Goal: Task Accomplishment & Management: Use online tool/utility

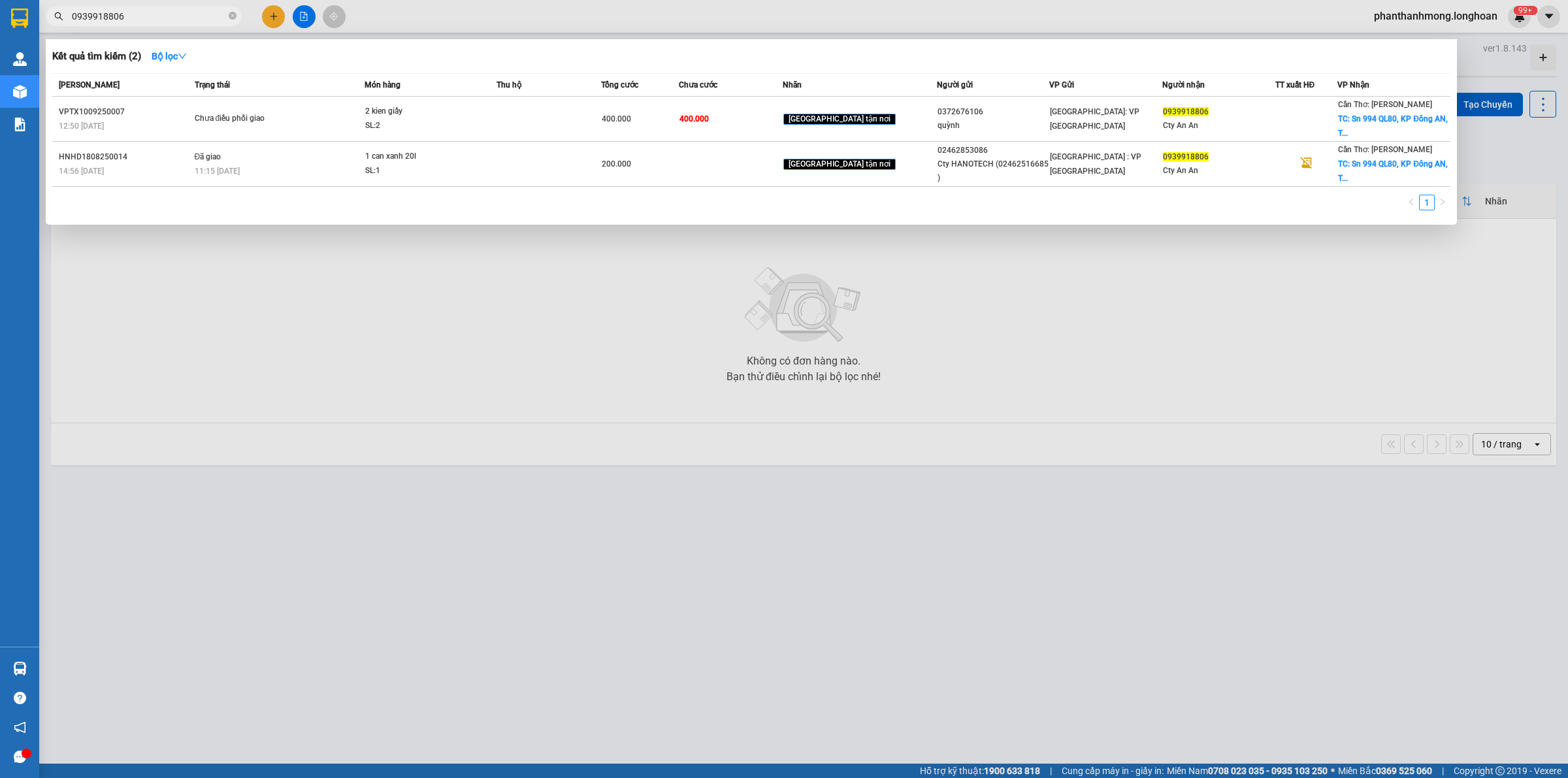
click at [164, 12] on input "0939918806" at bounding box center [149, 16] width 154 height 14
click at [161, 23] on input "0939918806" at bounding box center [149, 16] width 154 height 14
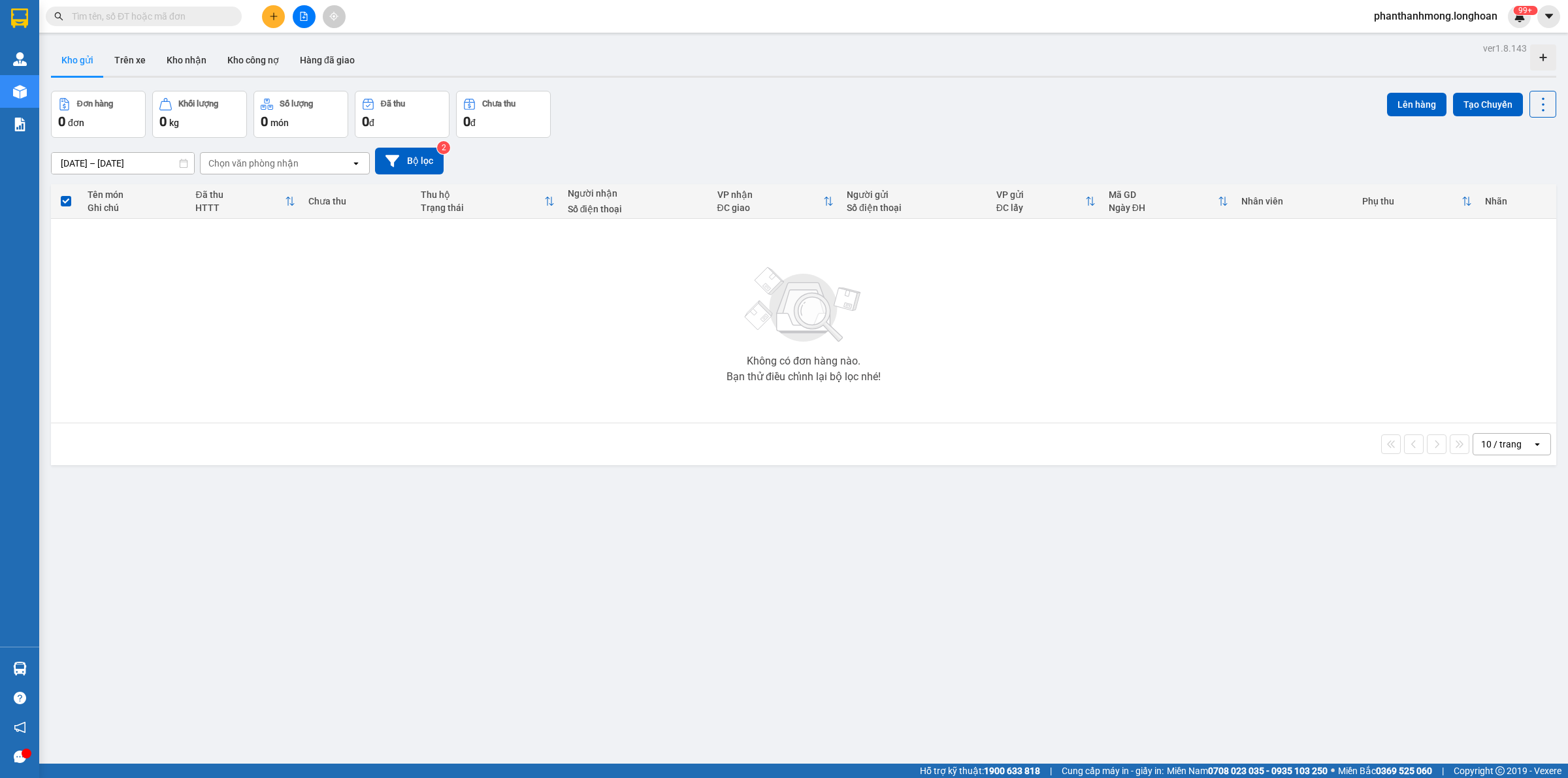
click at [113, 21] on input "text" at bounding box center [149, 16] width 154 height 14
paste input "0363939812"
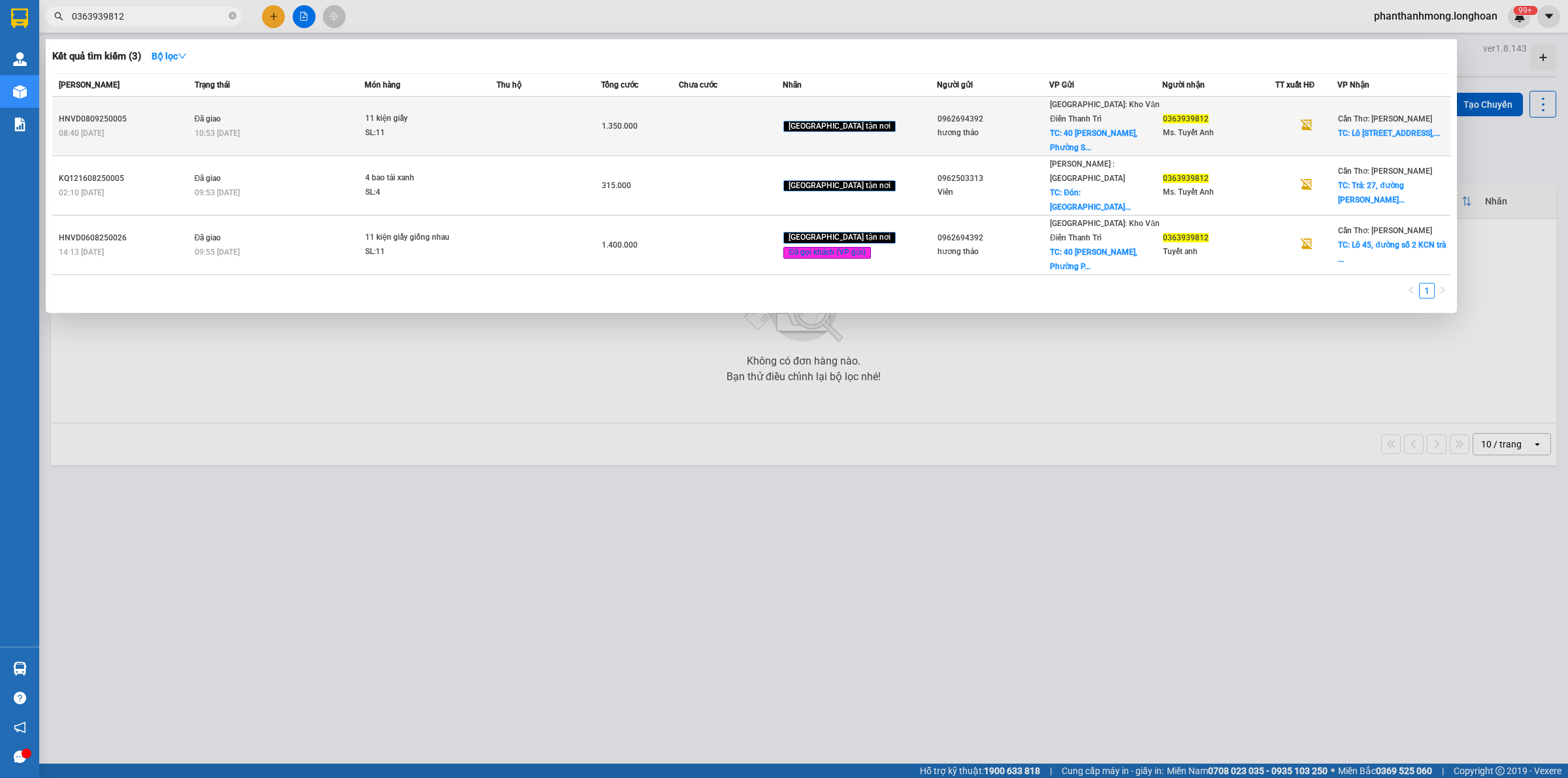
type input "0363939812"
click at [638, 121] on span "1.350.000" at bounding box center [620, 126] width 36 height 9
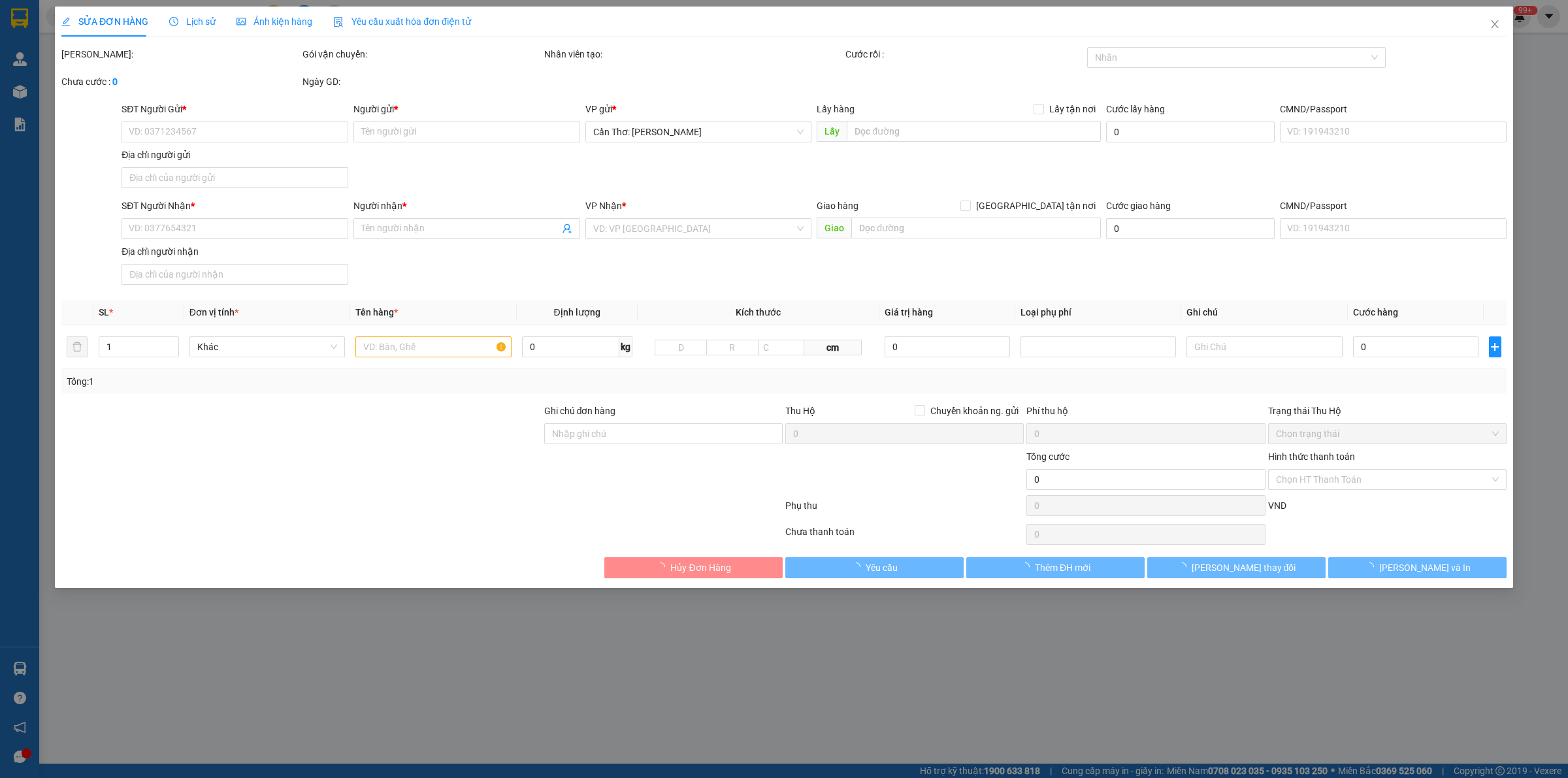
type input "0962694392"
type input "hương thảo"
checkbox input "true"
type input "40 [PERSON_NAME], [GEOGRAPHIC_DATA], [GEOGRAPHIC_DATA], [GEOGRAPHIC_DATA]"
type input "150.000"
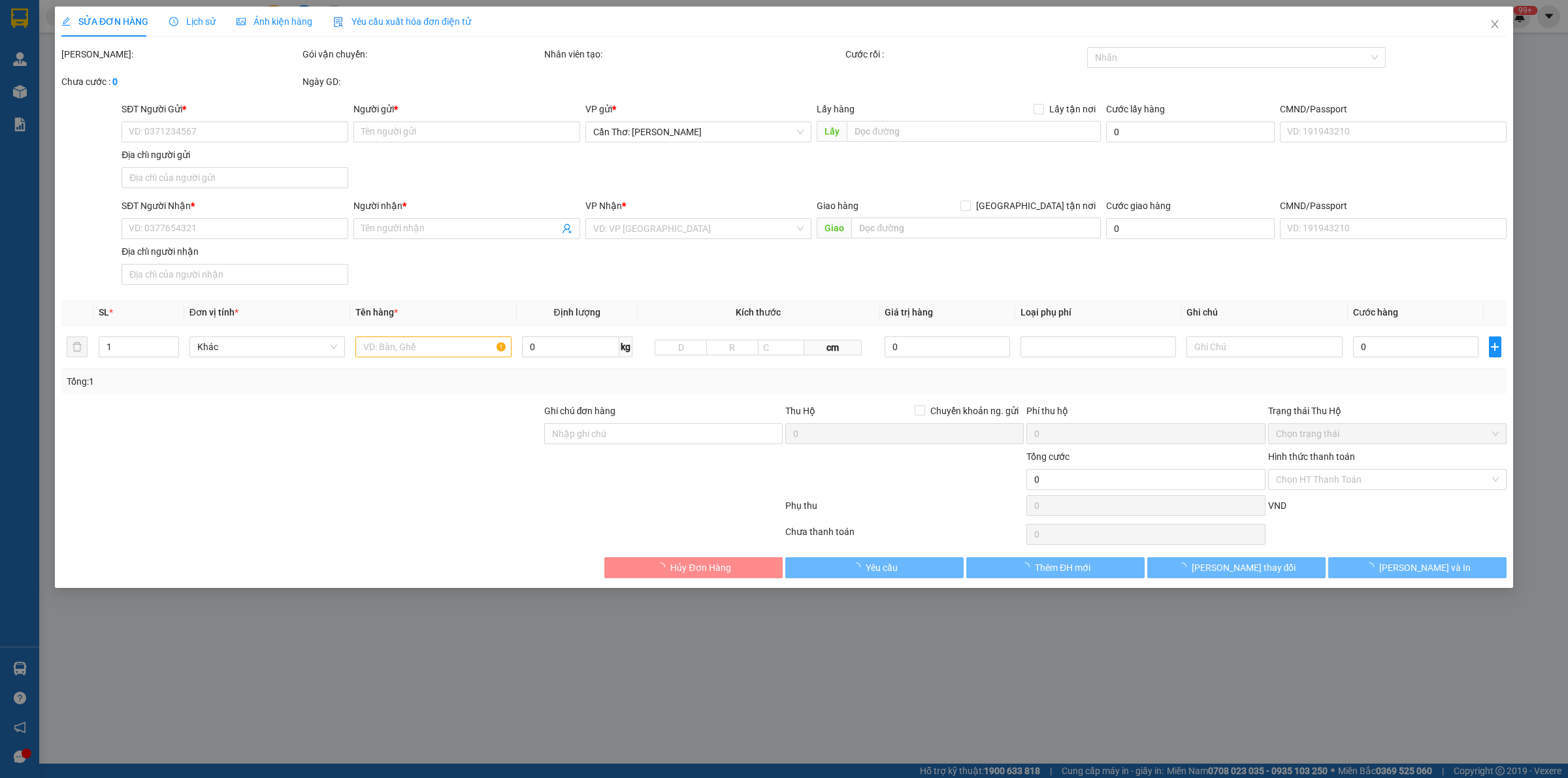
type input "0363939812"
type input "Ms. Tuyết Anh"
checkbox input "true"
type input "Lô [STREET_ADDRESS]"
type input "khách đổi địa chỉ giao theo trên áp giúp em ạ"
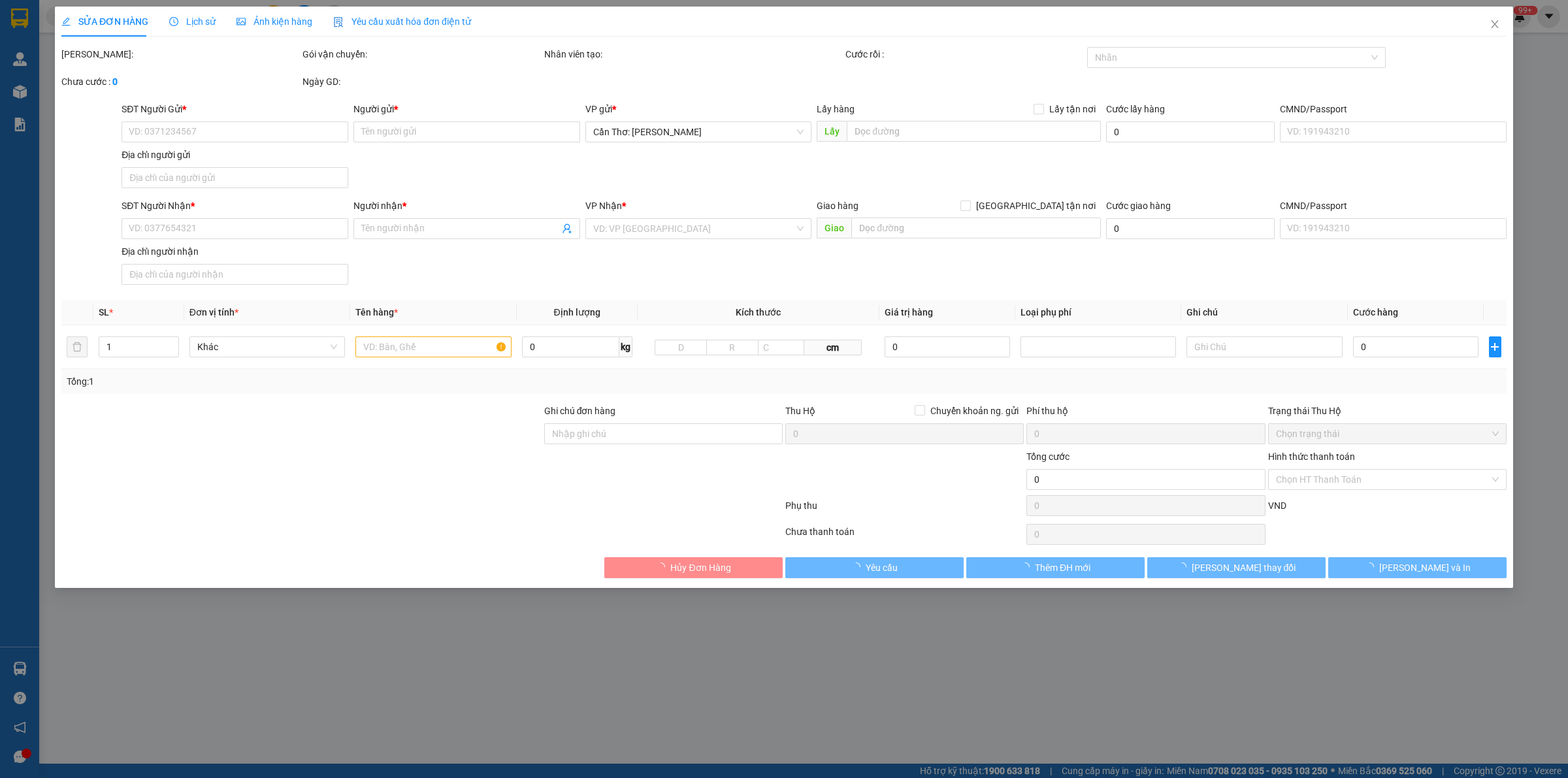
type input "1.350.000"
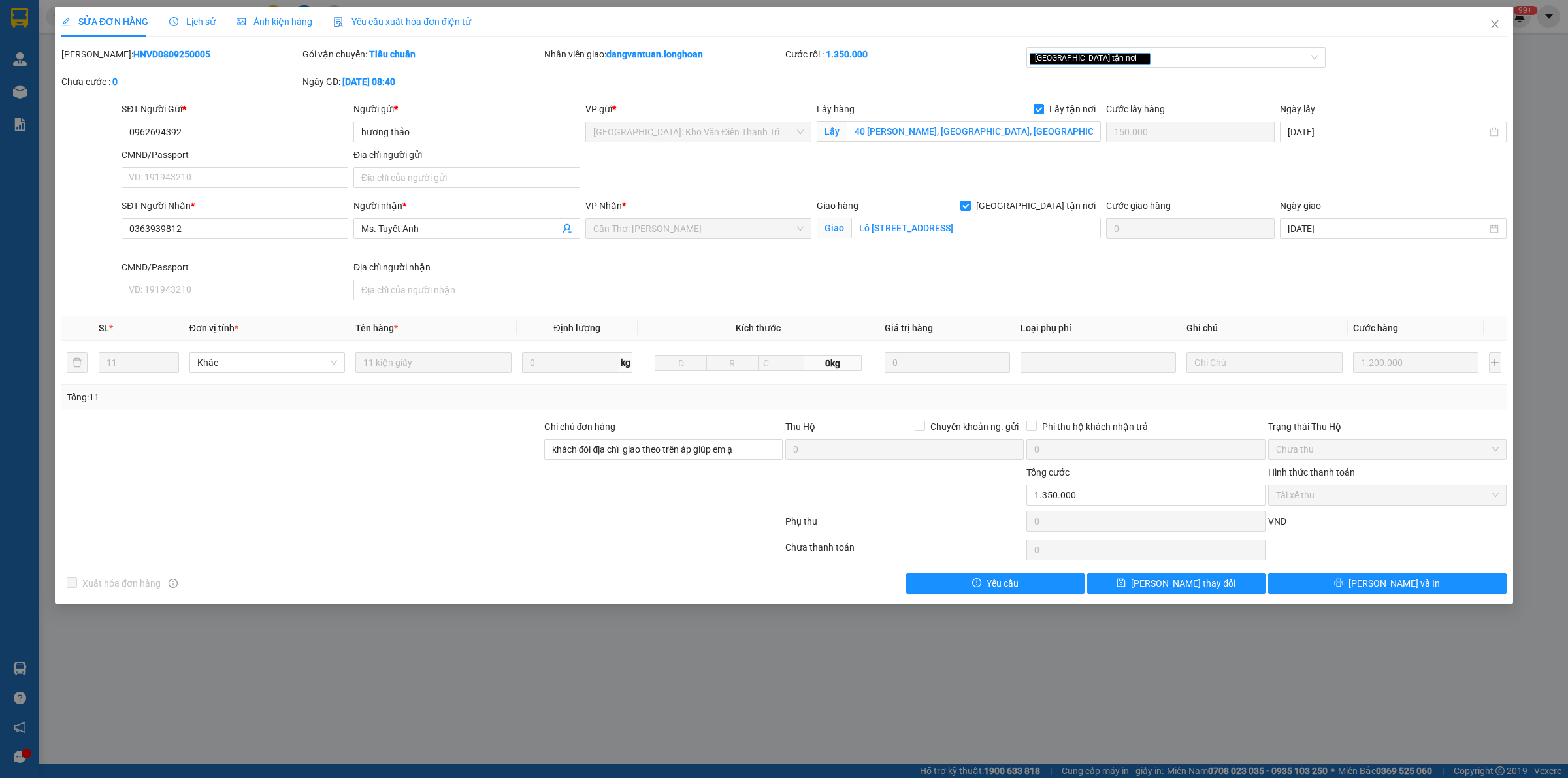
click at [144, 53] on b "HNVD0809250005" at bounding box center [171, 54] width 77 height 11
copy b "HNVD0809250005"
click at [1491, 21] on icon "close" at bounding box center [1495, 24] width 11 height 11
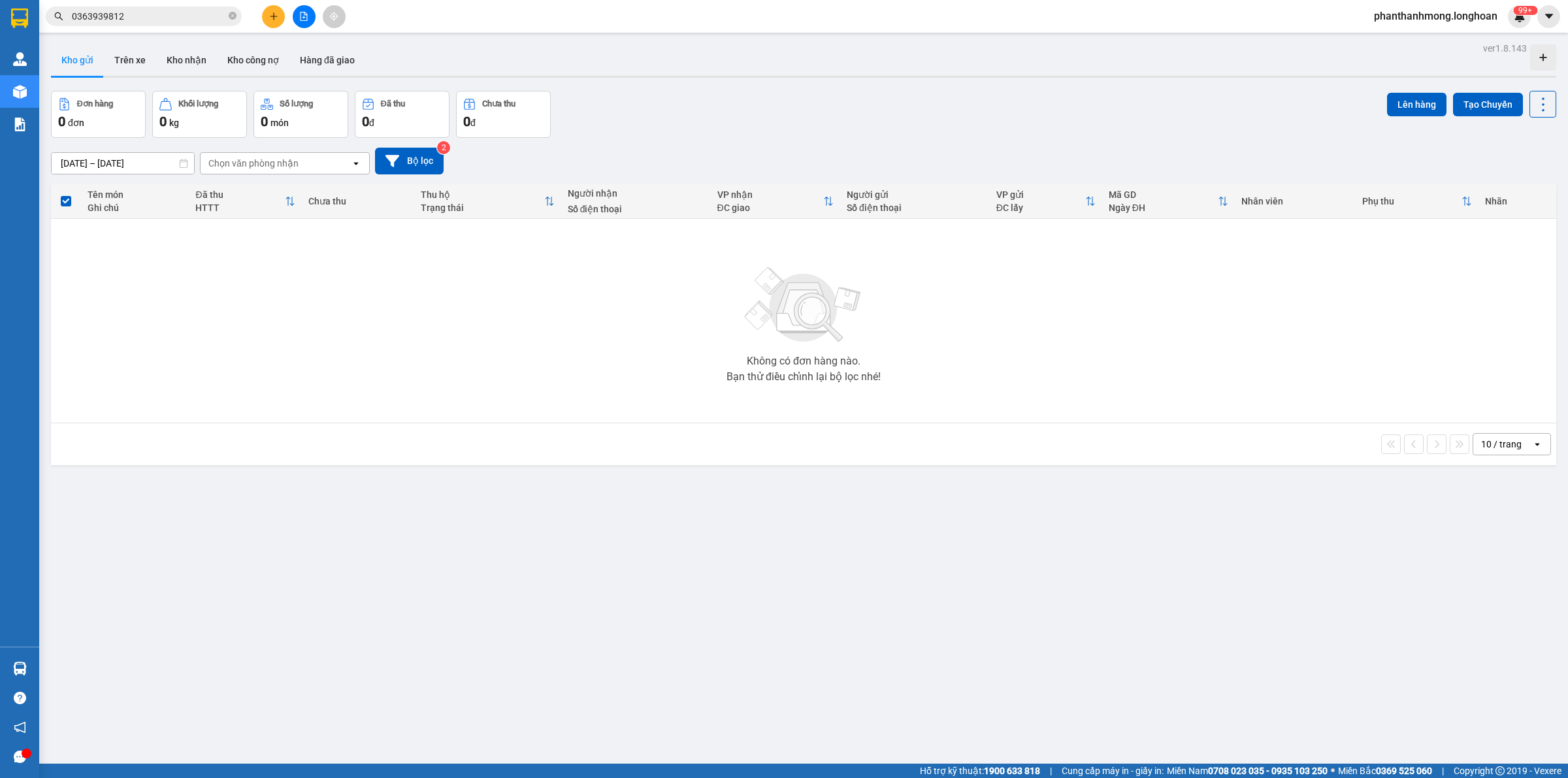
click at [151, 13] on input "0363939812" at bounding box center [149, 16] width 154 height 14
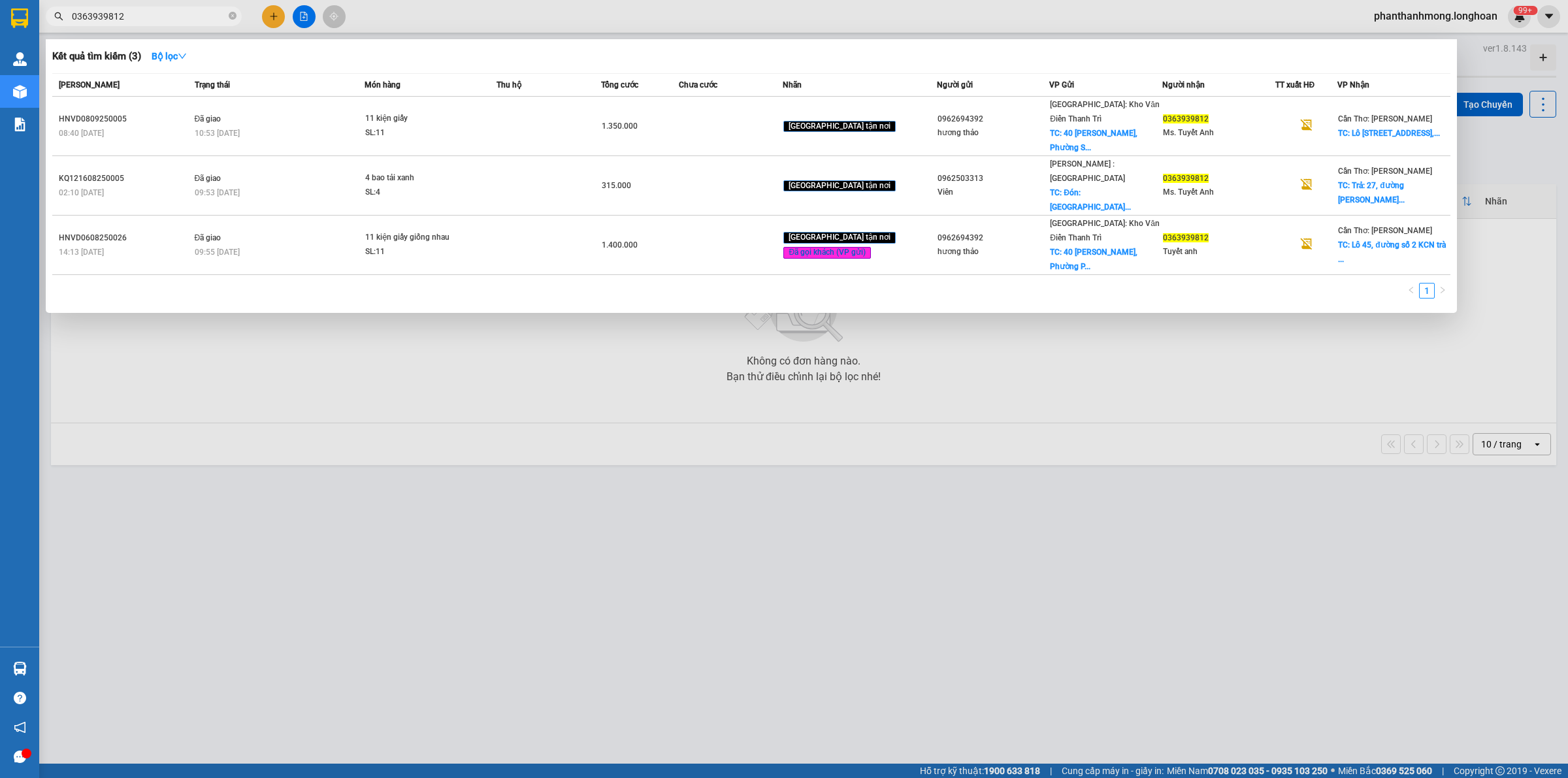
click at [151, 13] on input "0363939812" at bounding box center [149, 16] width 154 height 14
paste input "HNVD0809250005"
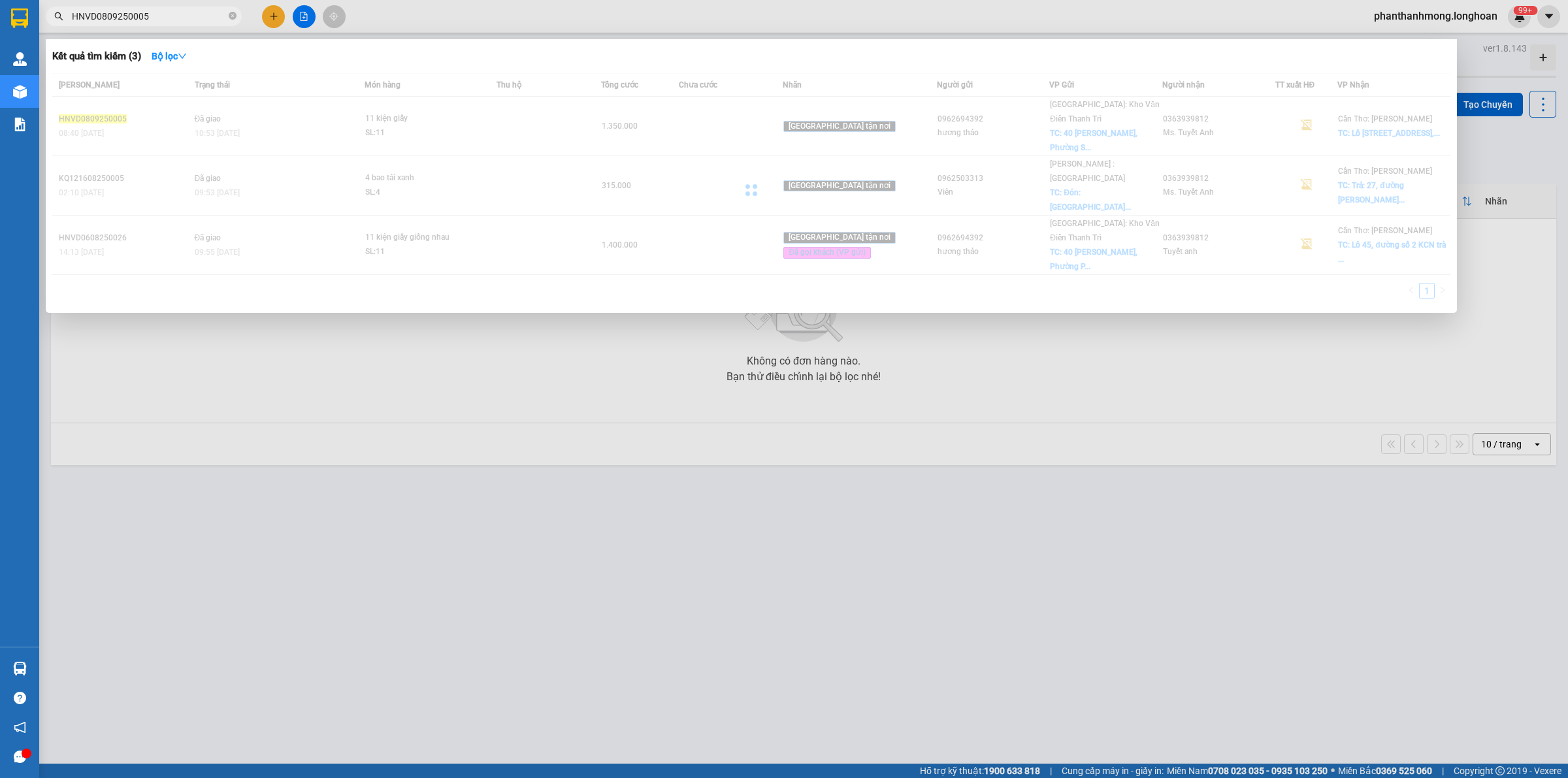
type input "HNVD0809250005"
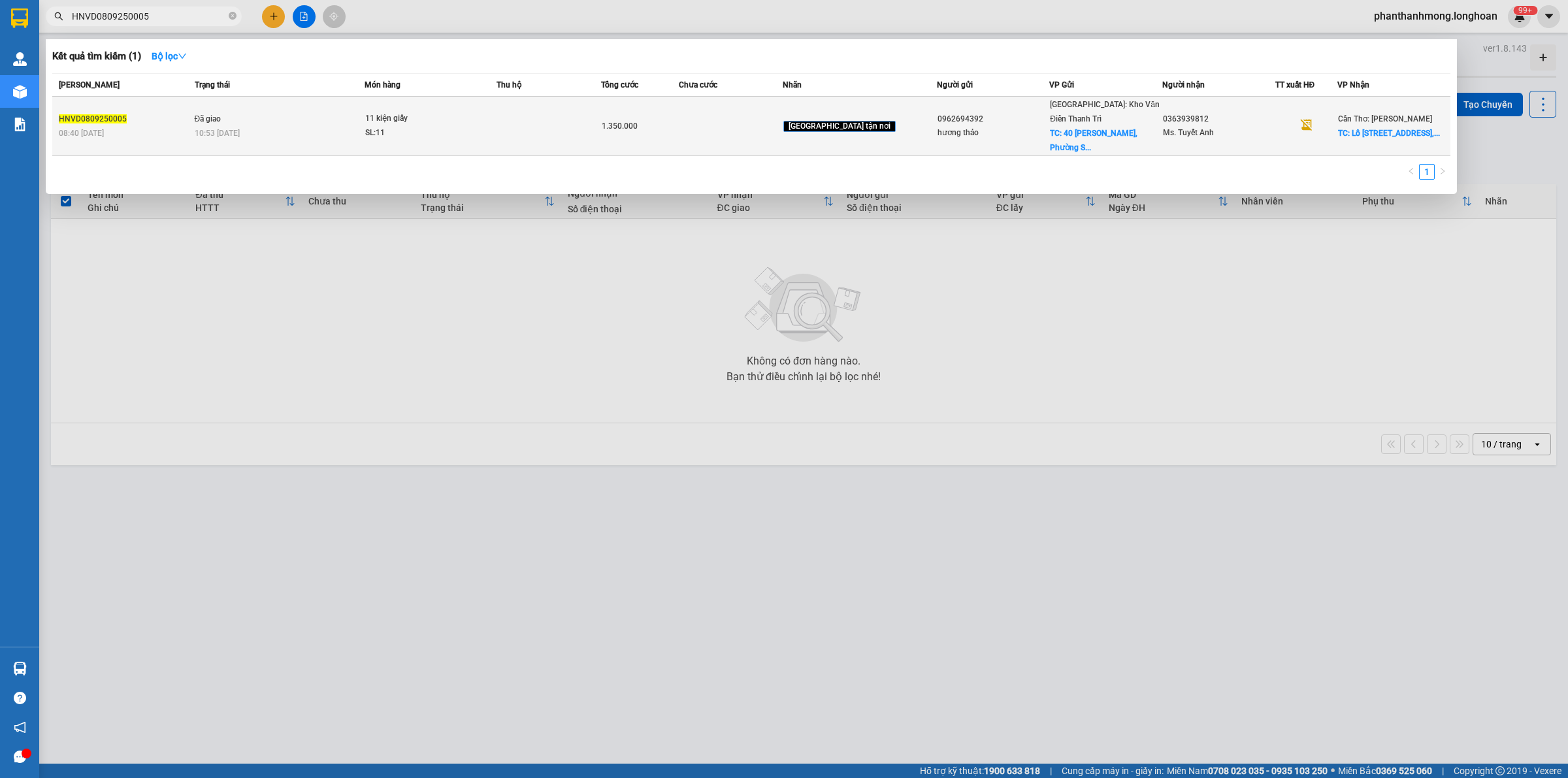
click at [783, 114] on td at bounding box center [730, 126] width 104 height 59
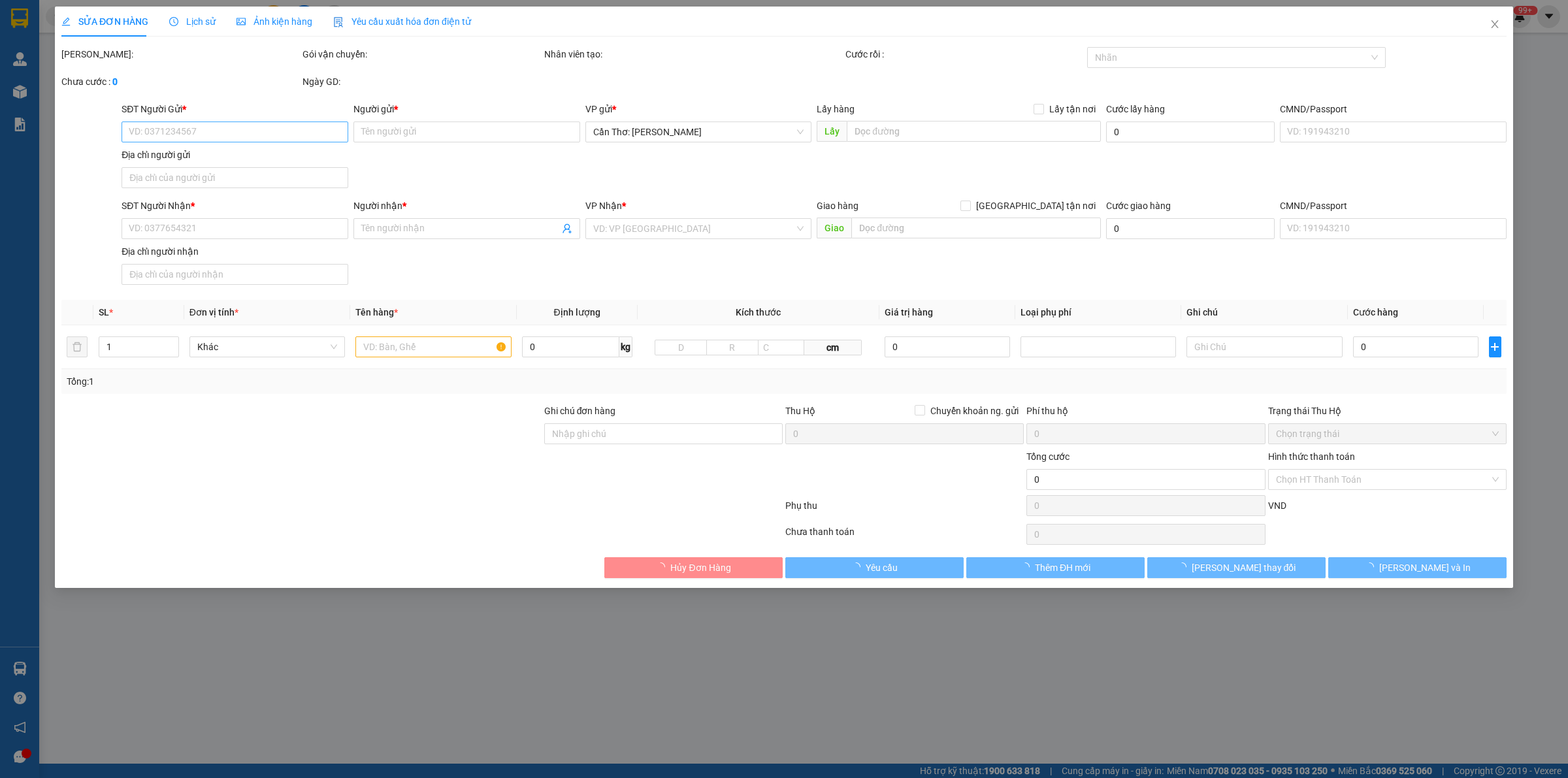
type input "0962694392"
type input "hương thảo"
checkbox input "true"
type input "40 [PERSON_NAME], [GEOGRAPHIC_DATA], [GEOGRAPHIC_DATA], [GEOGRAPHIC_DATA]"
type input "150.000"
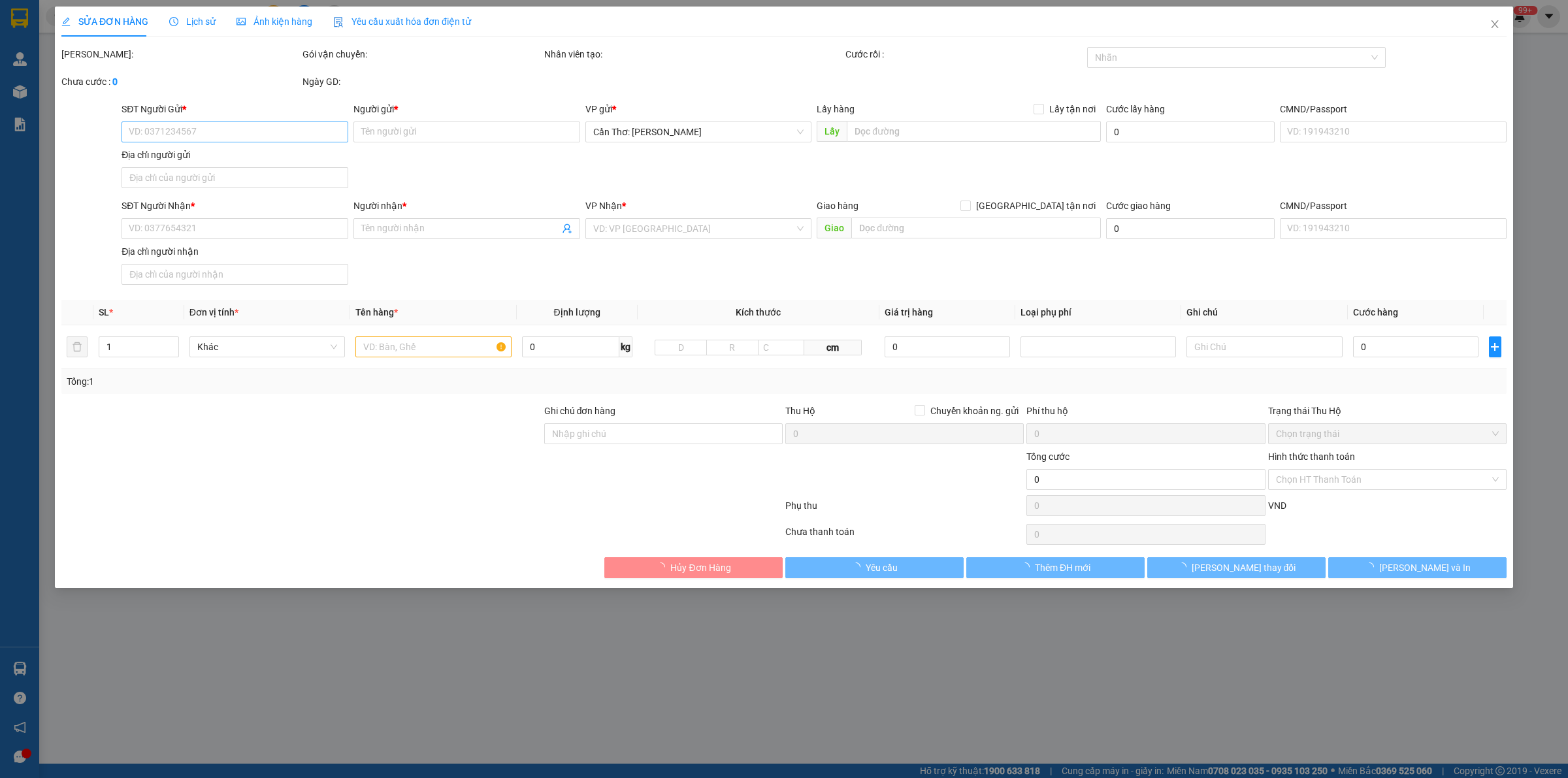
type input "0363939812"
type input "Ms. Tuyết Anh"
checkbox input "true"
type input "Lô [STREET_ADDRESS]"
type input "khách đổi địa chỉ giao theo trên áp giúp em ạ"
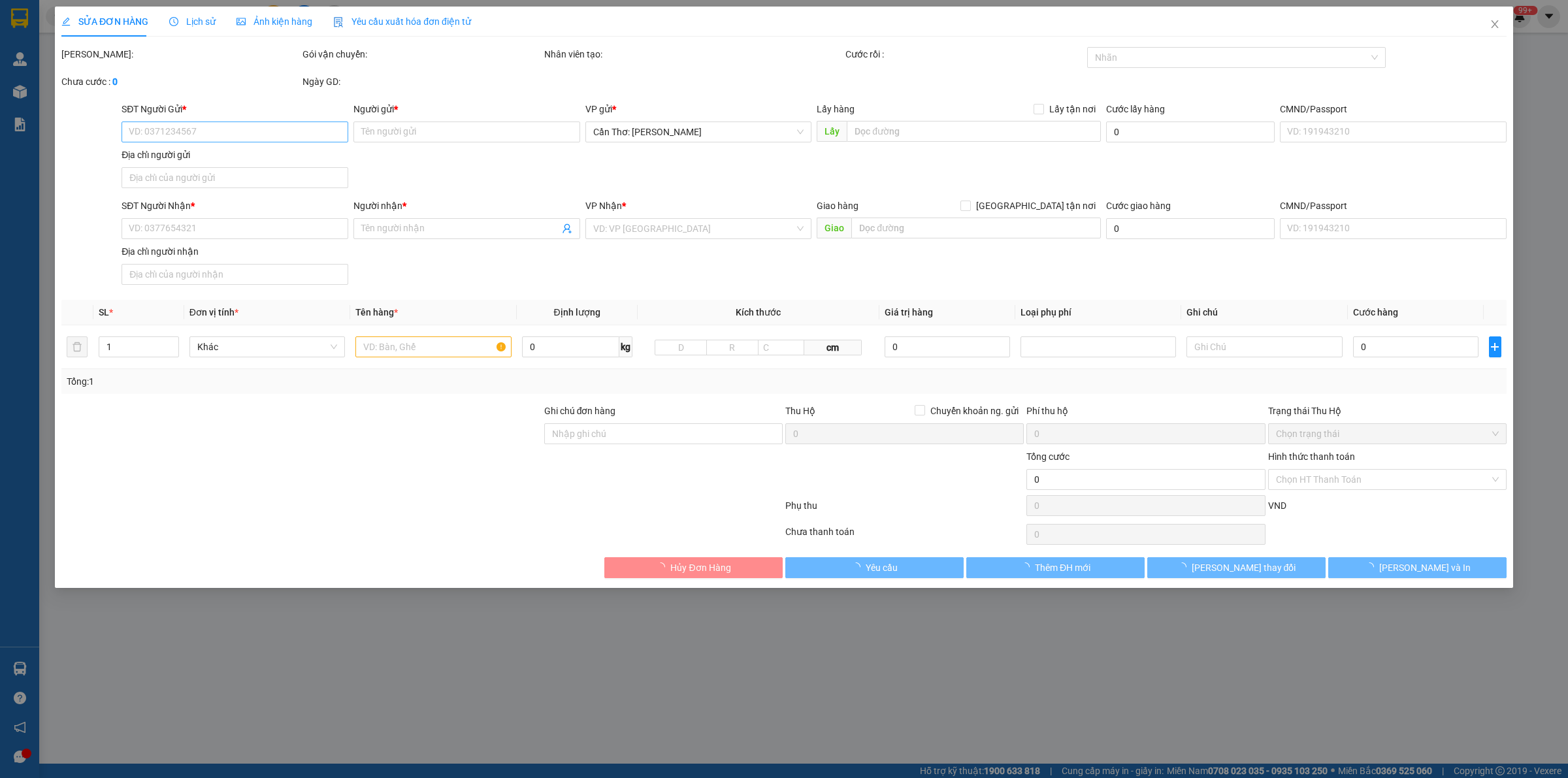
type input "1.350.000"
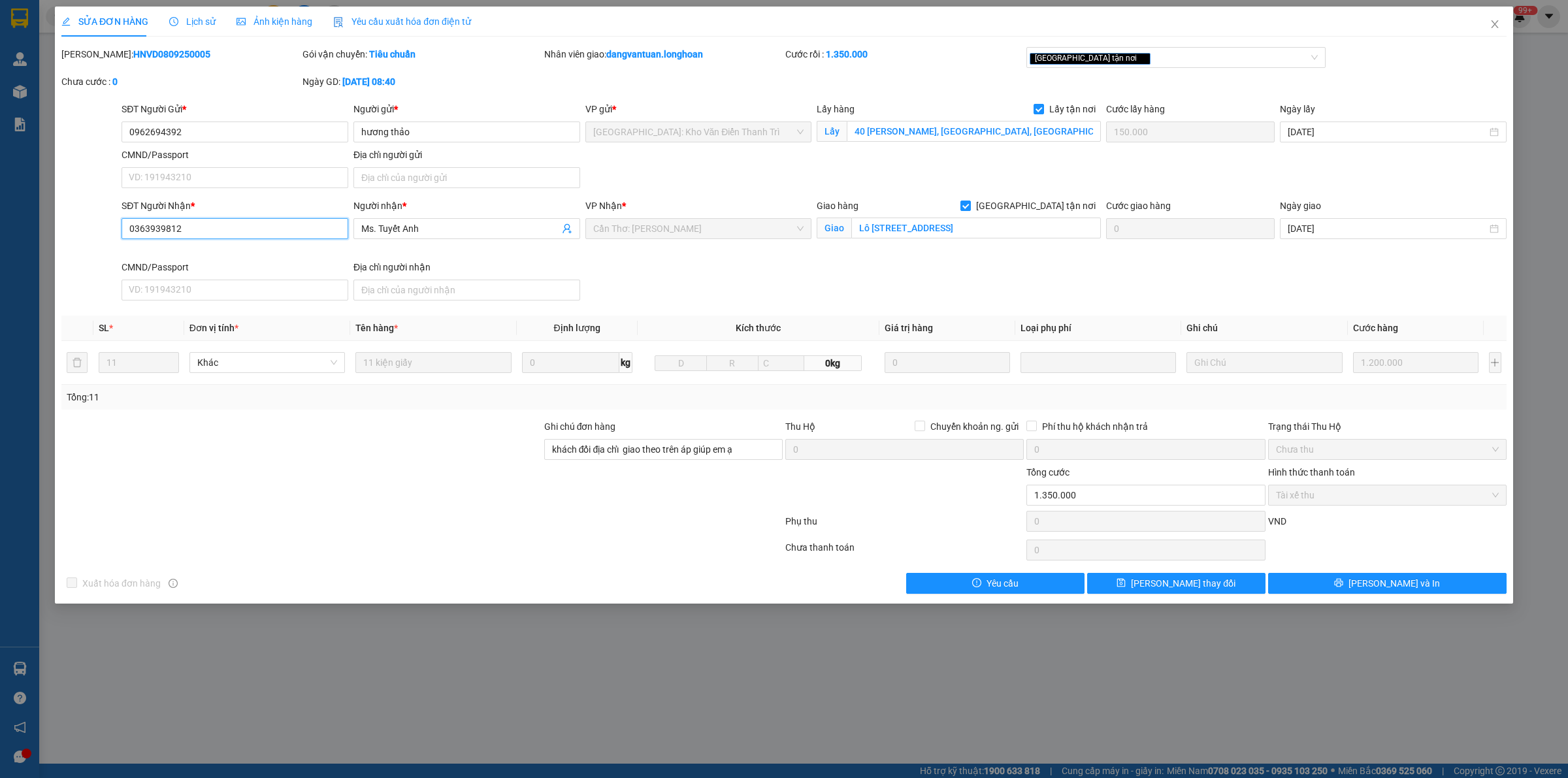
click at [260, 228] on input "0363939812" at bounding box center [235, 229] width 227 height 21
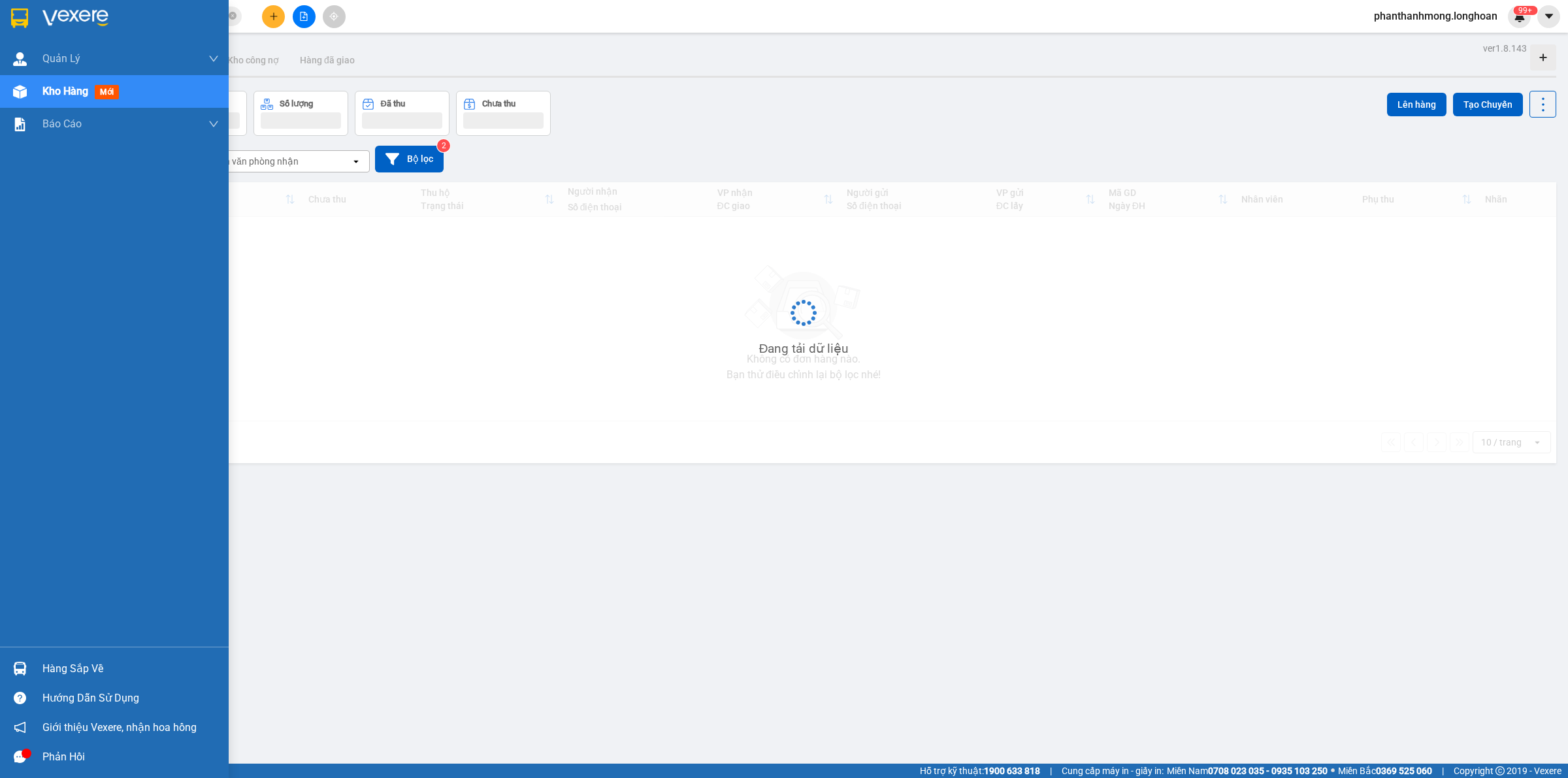
click at [12, 19] on img at bounding box center [20, 19] width 17 height 19
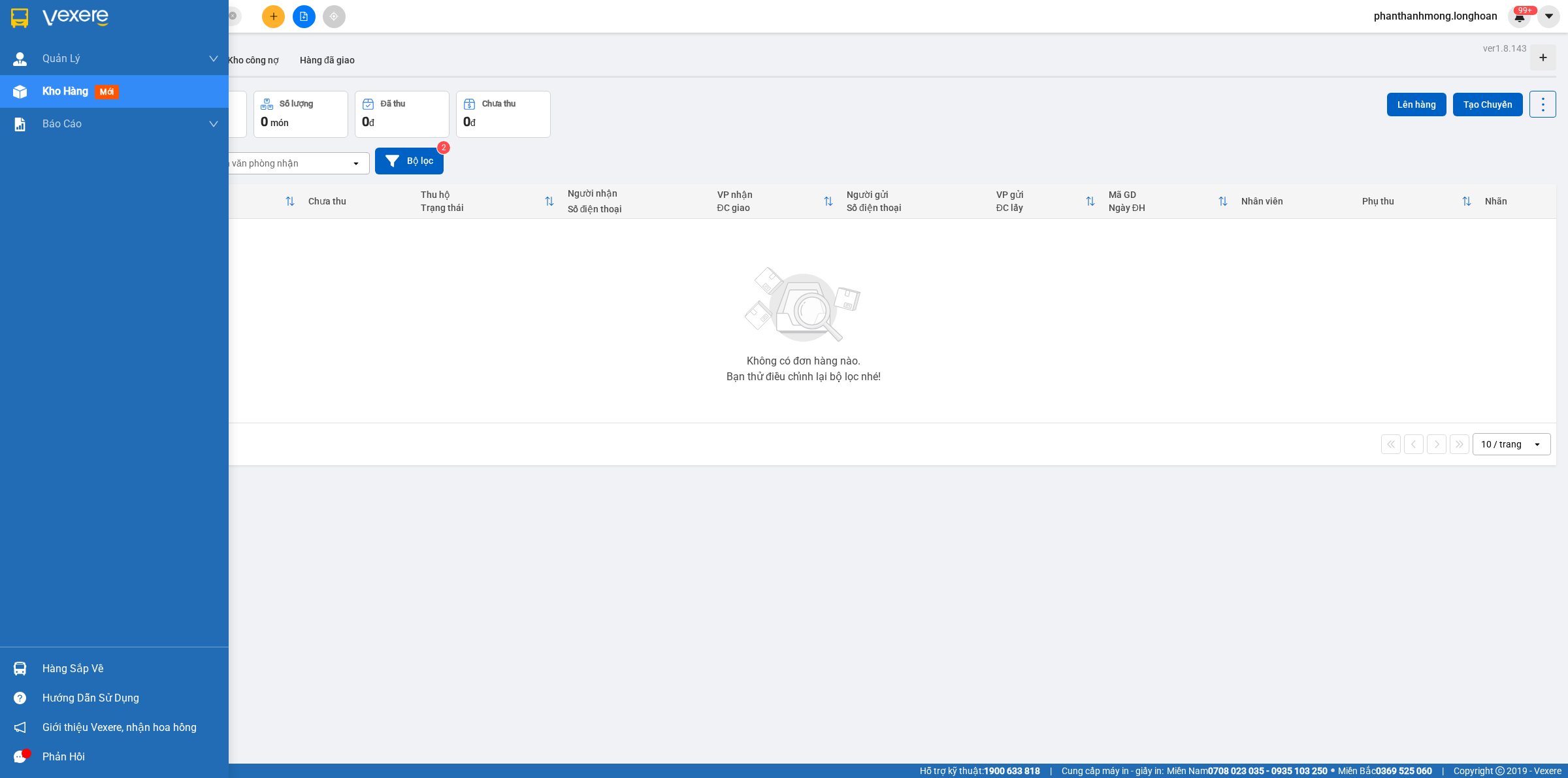
click at [27, 15] on img at bounding box center [20, 19] width 17 height 19
click at [14, 23] on img at bounding box center [20, 19] width 17 height 19
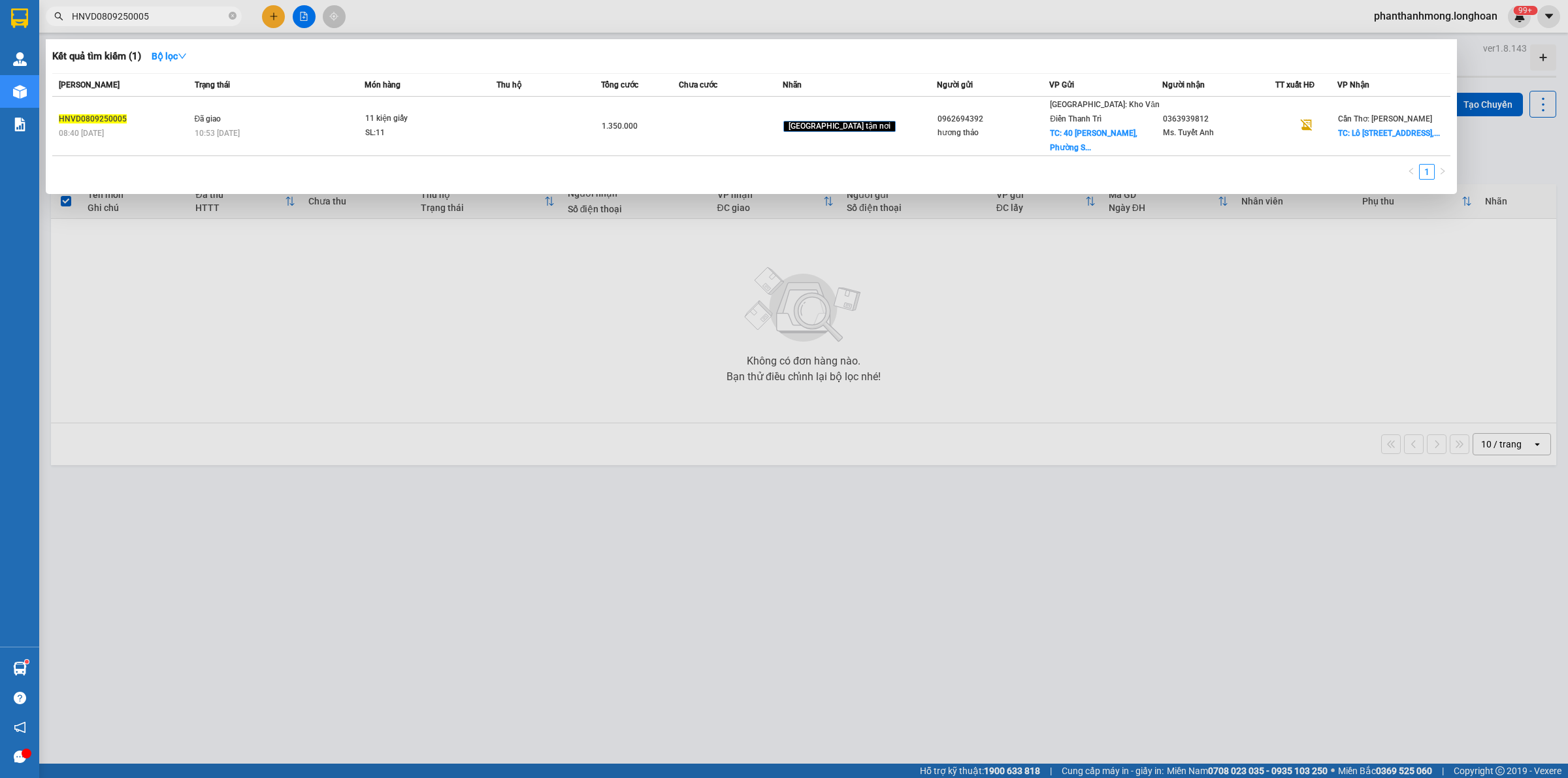
click at [153, 18] on input "HNVD0809250005" at bounding box center [149, 16] width 154 height 14
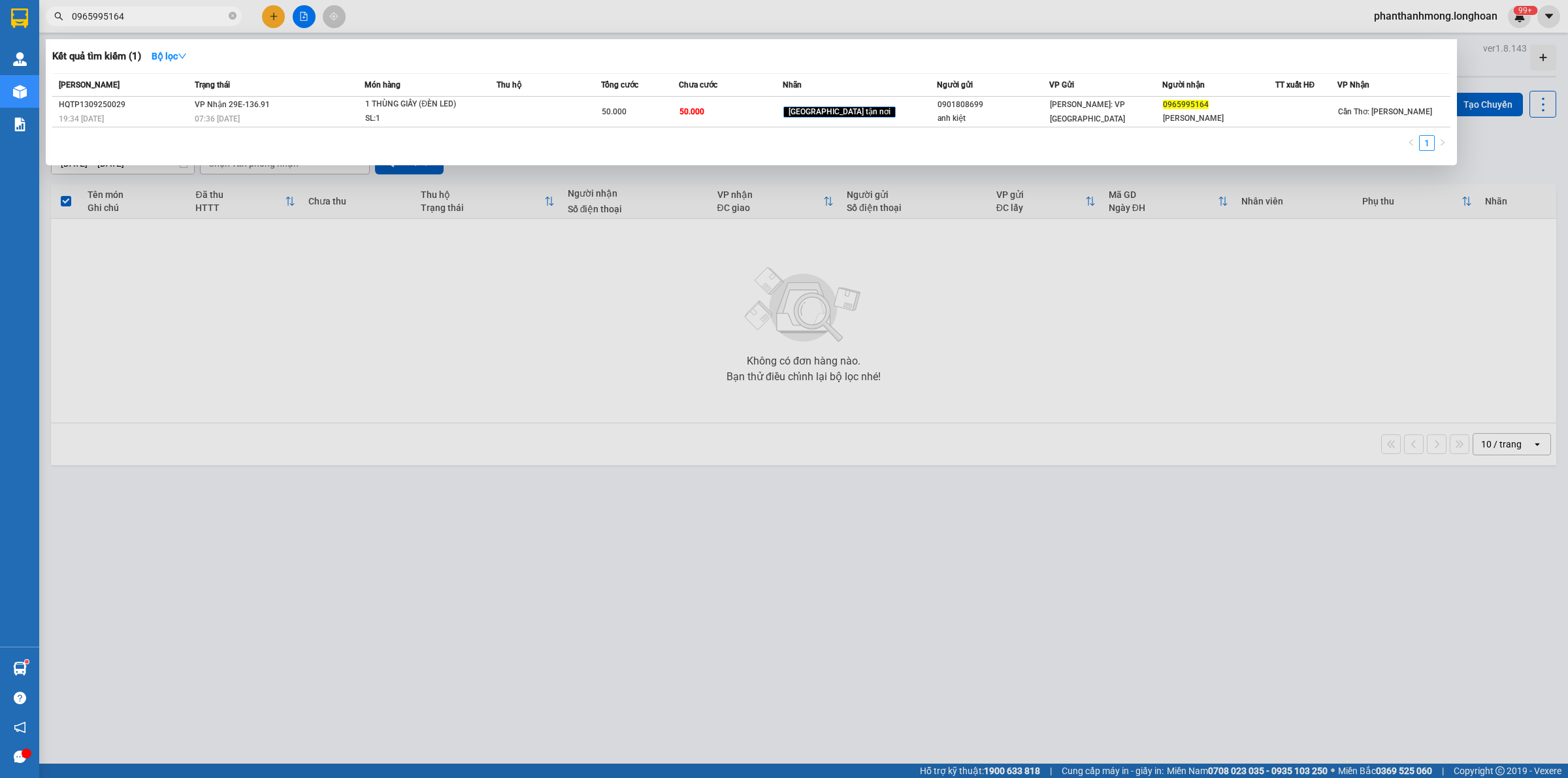
type input "0965995164"
drag, startPoint x: 579, startPoint y: 621, endPoint x: 579, endPoint y: 628, distance: 7.0
click at [579, 625] on div at bounding box center [784, 389] width 1568 height 778
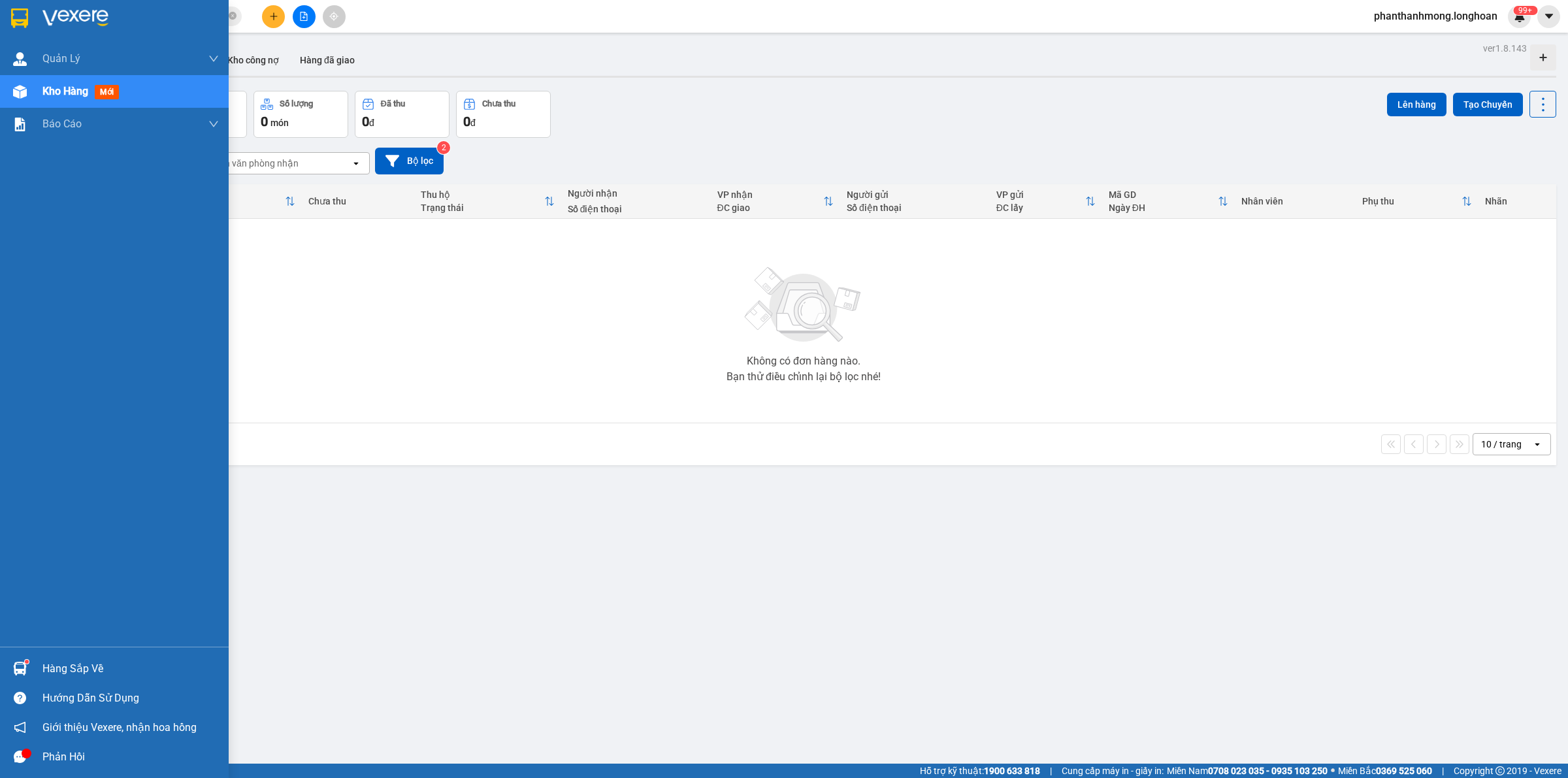
drag, startPoint x: 2, startPoint y: 12, endPoint x: 207, endPoint y: 624, distance: 645.4
click at [2, 12] on div at bounding box center [114, 21] width 229 height 43
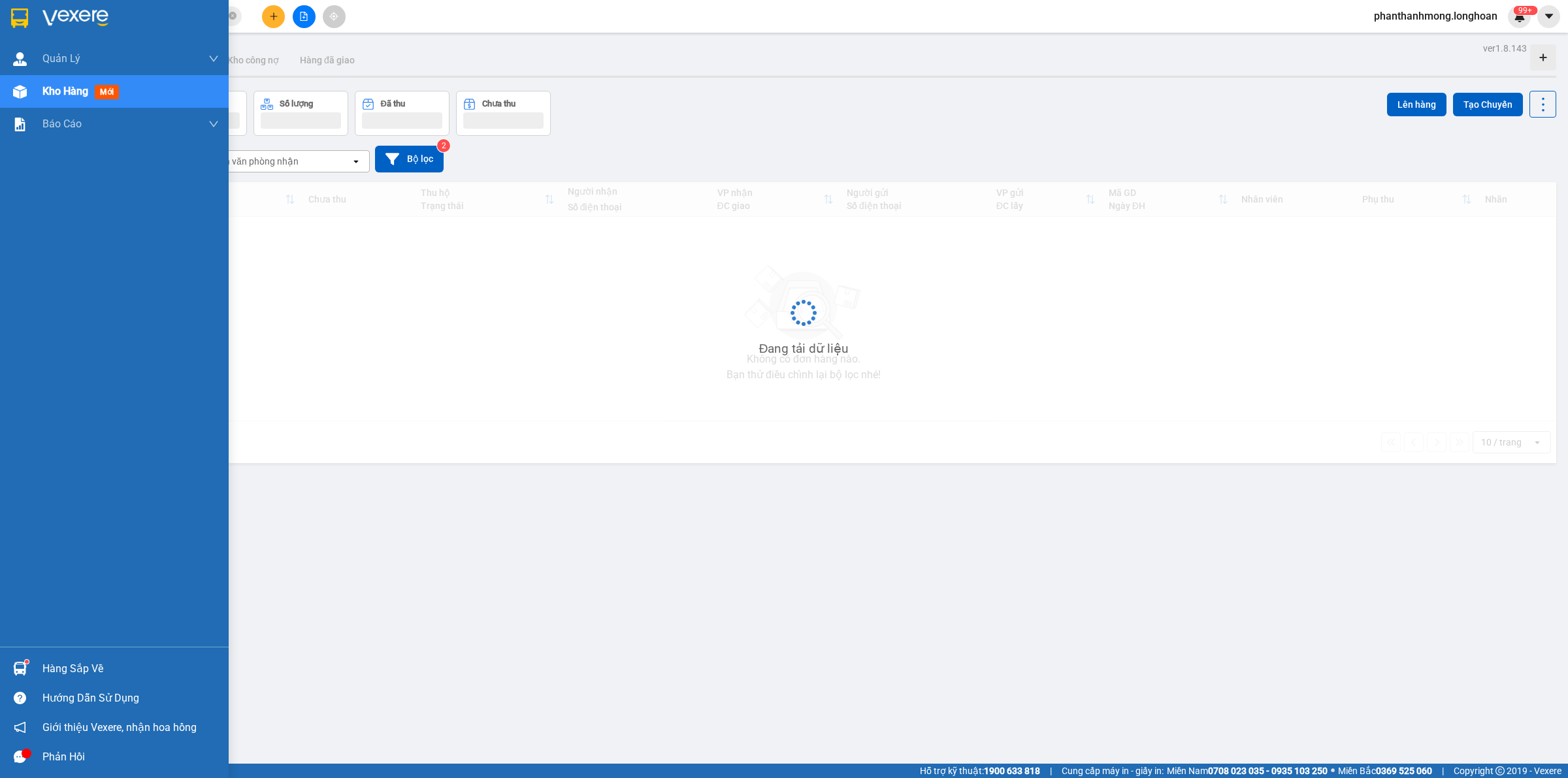
click at [83, 660] on div "Hàng sắp về" at bounding box center [130, 669] width 176 height 19
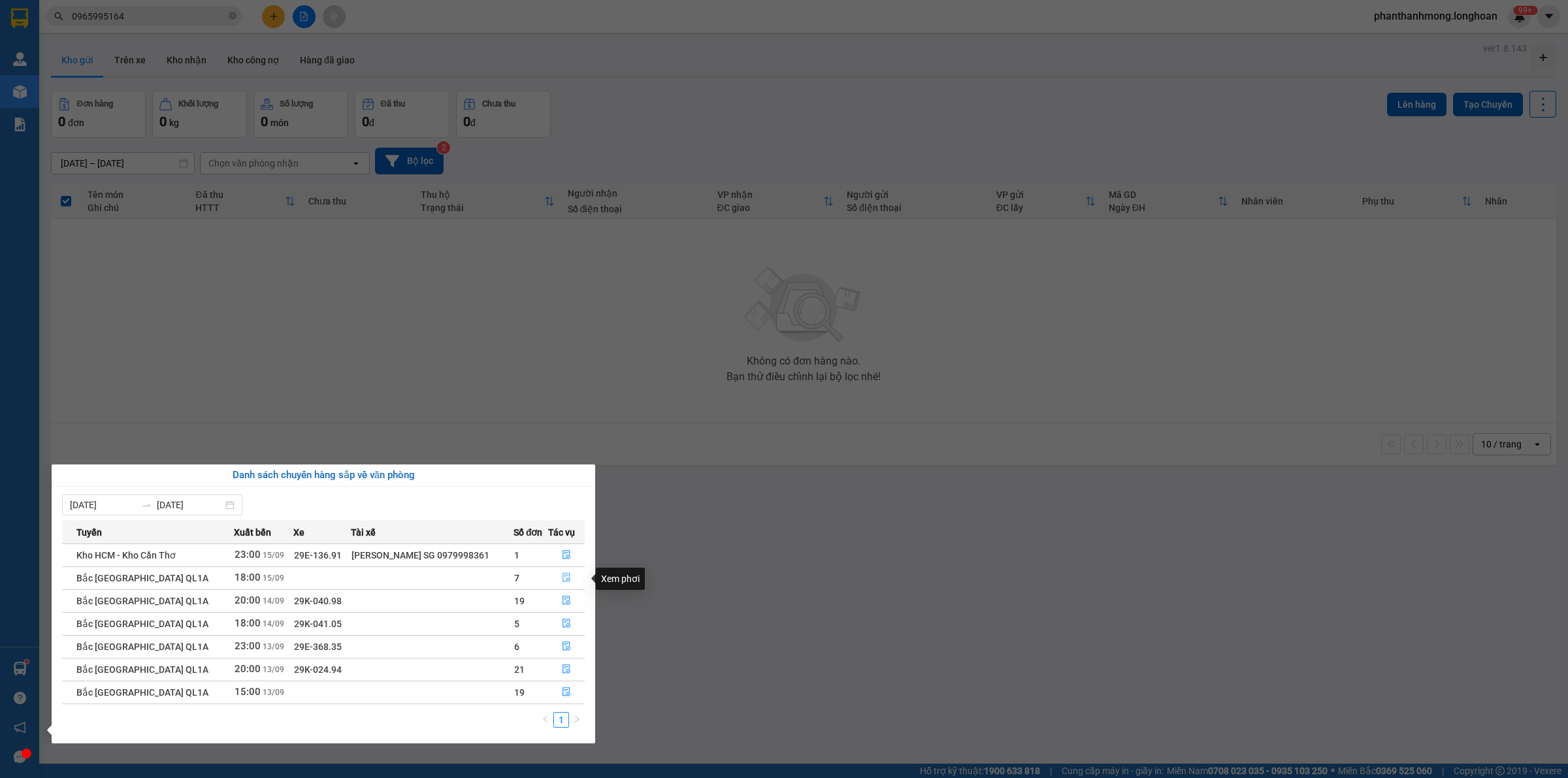
click at [570, 581] on button "button" at bounding box center [566, 579] width 35 height 21
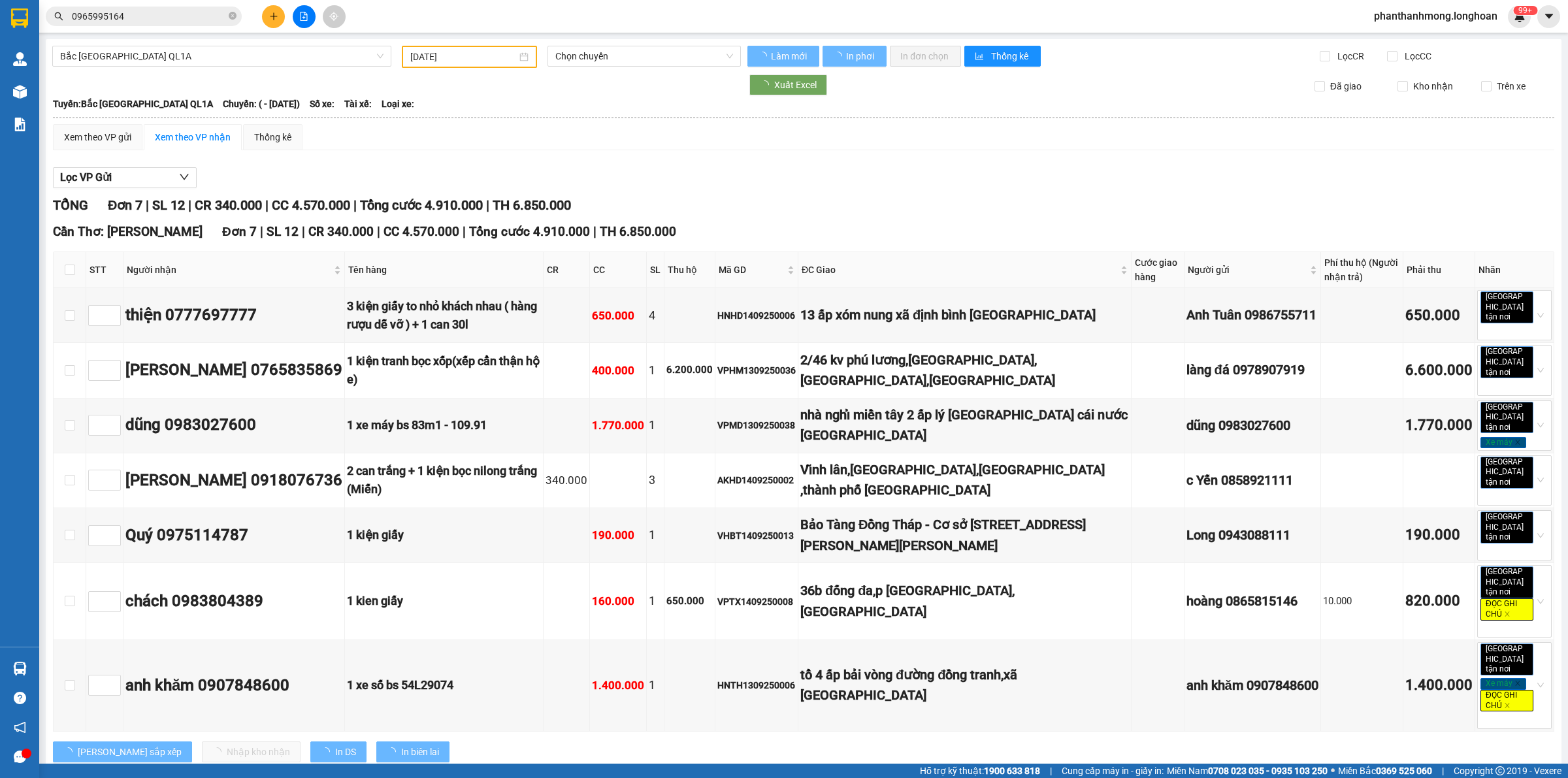
type input "[DATE]"
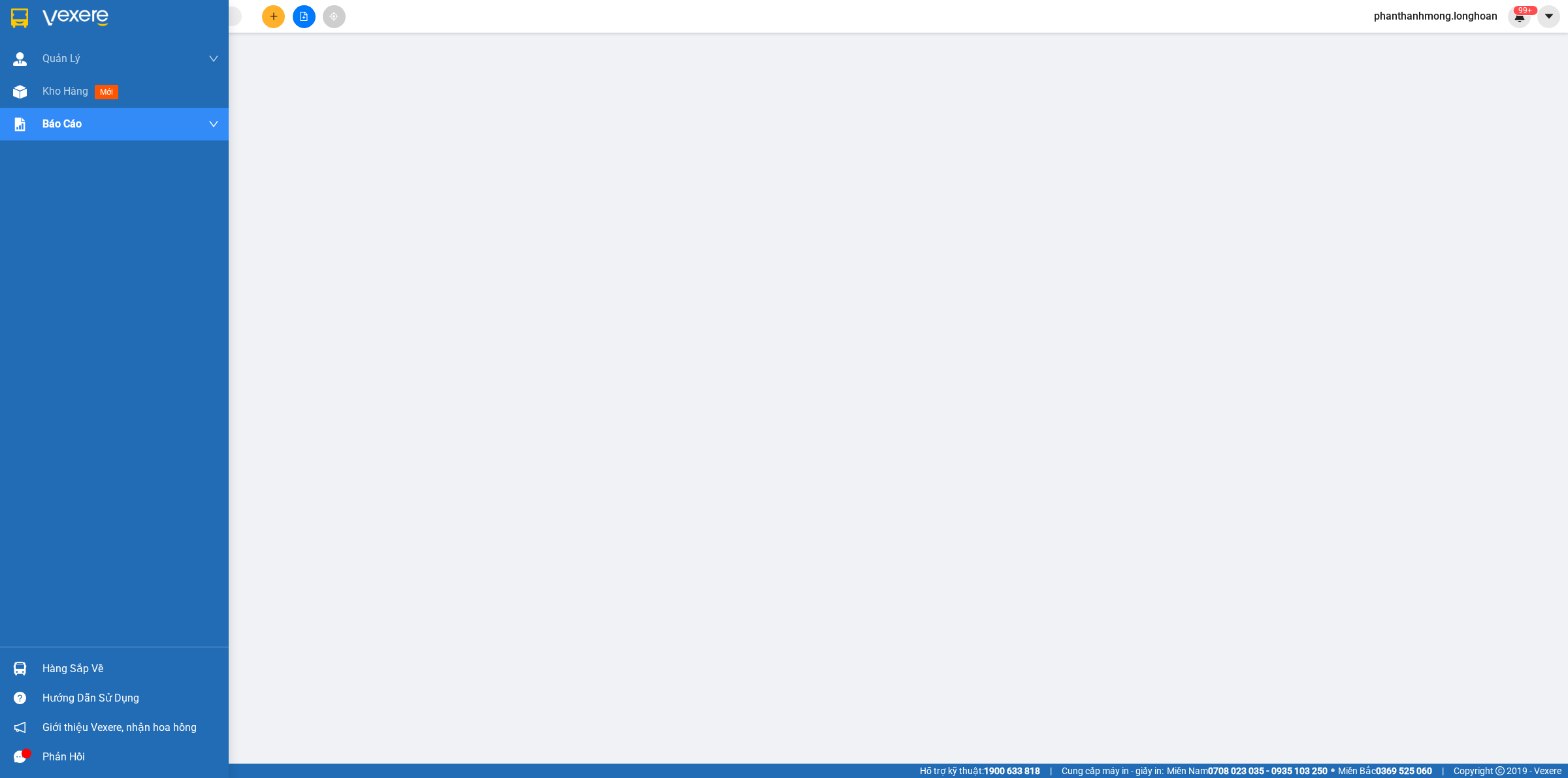
click at [31, 21] on div at bounding box center [114, 21] width 229 height 43
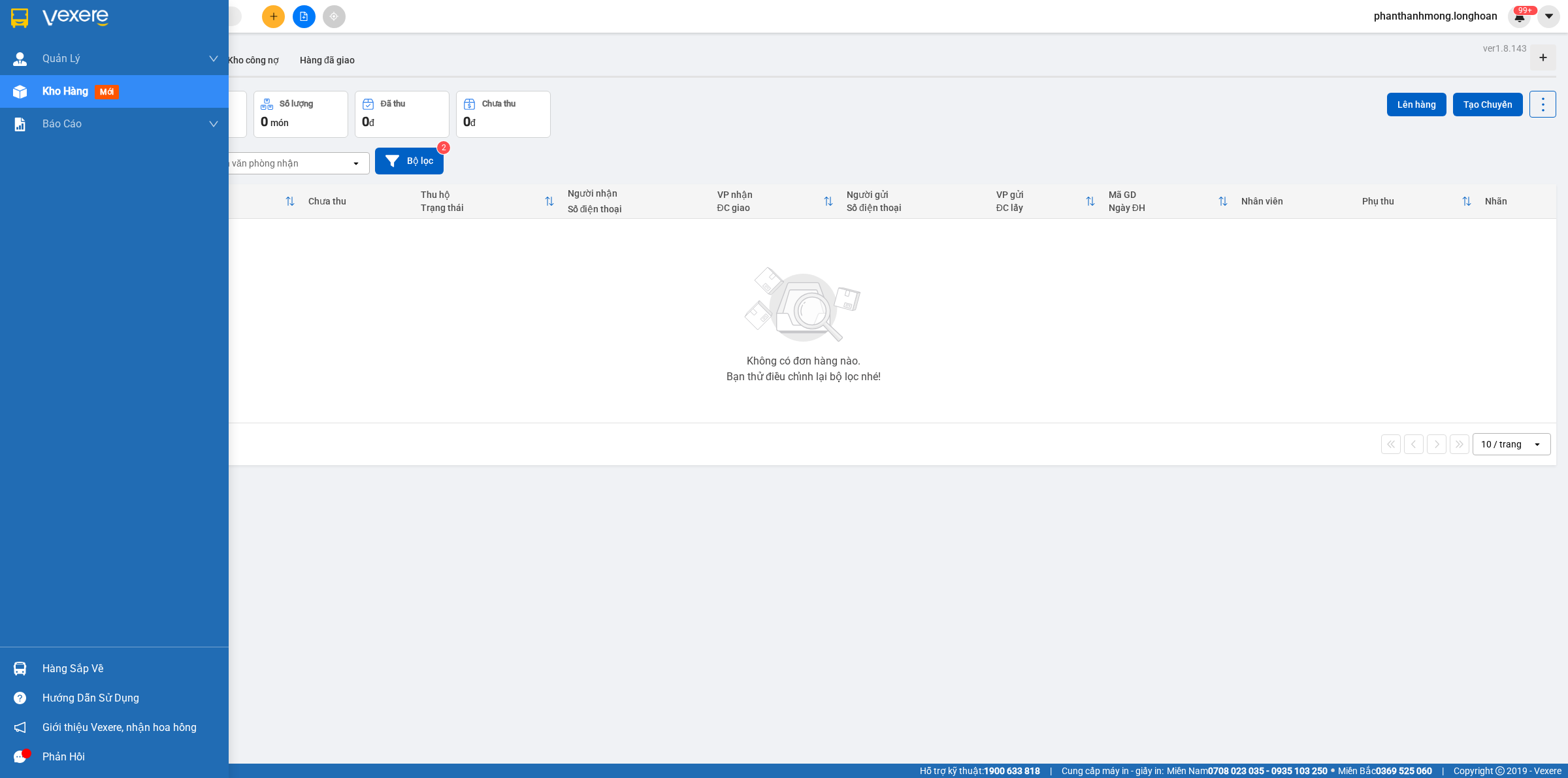
drag, startPoint x: 581, startPoint y: 299, endPoint x: 28, endPoint y: 27, distance: 616.3
click at [28, 27] on div at bounding box center [20, 18] width 23 height 23
